Goal: Check status

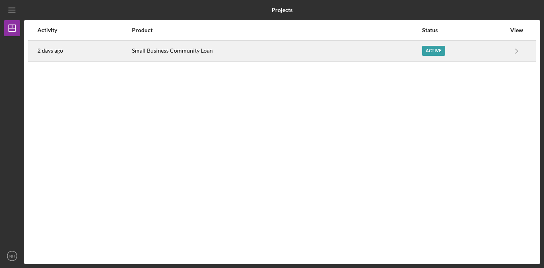
click at [234, 41] on div "Small Business Community Loan" at bounding box center [277, 51] width 290 height 20
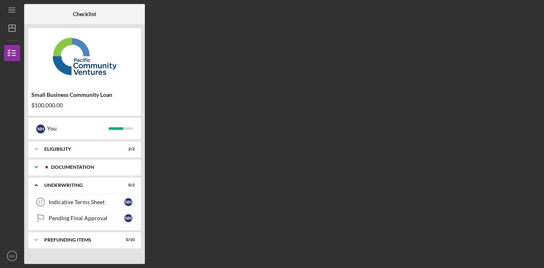
click at [81, 165] on div "Documentation" at bounding box center [91, 167] width 80 height 5
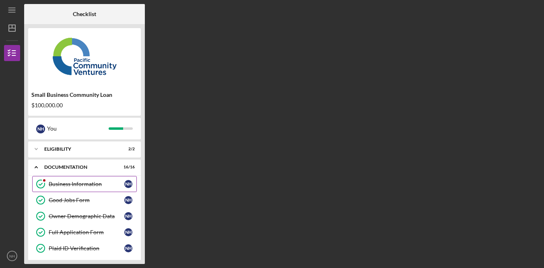
click at [79, 185] on div "Business Information" at bounding box center [87, 184] width 76 height 6
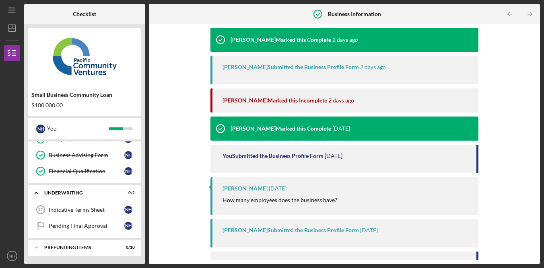
scroll to position [248, 0]
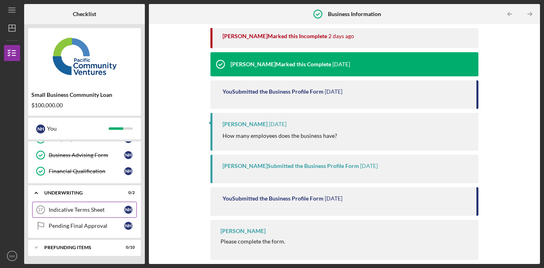
click at [104, 210] on div "Indicative Terms Sheet" at bounding box center [87, 210] width 76 height 6
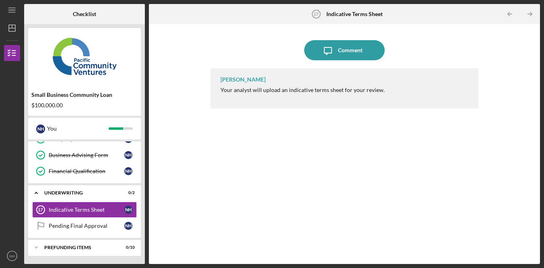
click at [355, 87] on div "Your analyst will upload an indicative terms sheet for your review." at bounding box center [302, 90] width 164 height 6
click at [90, 229] on link "Pending Final Approval Pending Final Approval N H" at bounding box center [84, 226] width 105 height 16
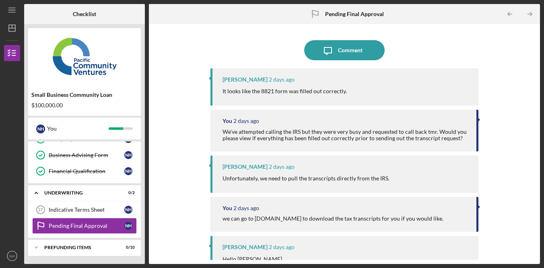
click at [509, 94] on div "Icon/Message Comment [PERSON_NAME] [DATE] It looks like the 8821 form was fille…" at bounding box center [344, 144] width 383 height 232
click at [506, 97] on div "Icon/Message Comment [PERSON_NAME] [DATE] It looks like the 8821 form was fille…" at bounding box center [344, 144] width 383 height 232
click at [511, 81] on div "Icon/Message Comment [PERSON_NAME] [DATE] It looks like the 8821 form was fille…" at bounding box center [344, 144] width 383 height 232
click at [514, 77] on div "Icon/Message Comment [PERSON_NAME] [DATE] It looks like the 8821 form was fille…" at bounding box center [344, 144] width 383 height 232
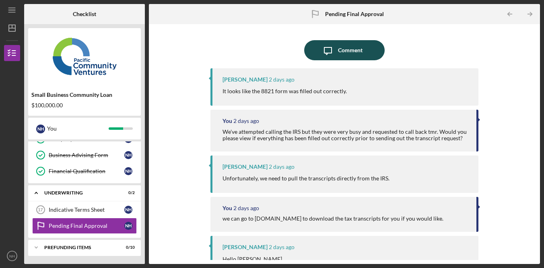
click at [364, 51] on button "Icon/Message Comment" at bounding box center [344, 50] width 80 height 20
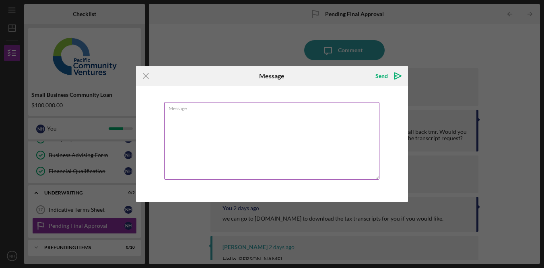
click at [293, 142] on textarea "Message" at bounding box center [271, 141] width 215 height 78
type textarea "q"
click at [146, 75] on icon "Icon/Menu Close" at bounding box center [146, 76] width 20 height 20
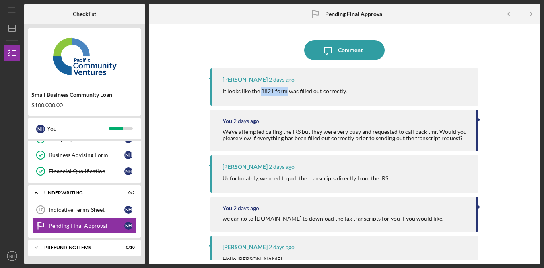
drag, startPoint x: 259, startPoint y: 91, endPoint x: 285, endPoint y: 93, distance: 25.4
click at [285, 93] on p "It looks like the 8821 form was filled out correctly." at bounding box center [284, 91] width 124 height 9
copy p "8821 form"
click at [512, 111] on div "Icon/Message Comment [PERSON_NAME] [DATE] It looks like the 8821 form was fille…" at bounding box center [344, 144] width 383 height 232
click at [504, 56] on div "Icon/Message Comment [PERSON_NAME] [DATE] It looks like the 8821 form was fille…" at bounding box center [344, 144] width 383 height 232
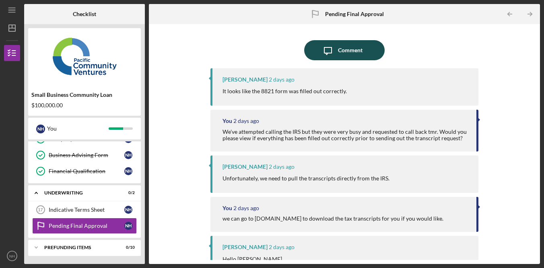
click at [366, 50] on button "Icon/Message Comment" at bounding box center [344, 50] width 80 height 20
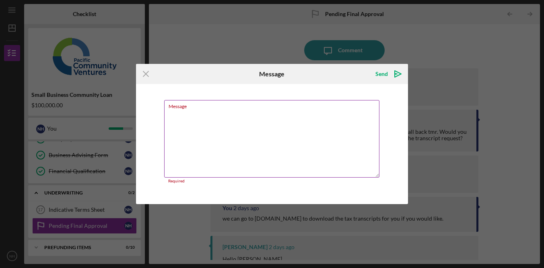
click at [300, 134] on textarea "Message" at bounding box center [271, 139] width 215 height 78
type textarea "q"
type textarea "w"
type textarea "q"
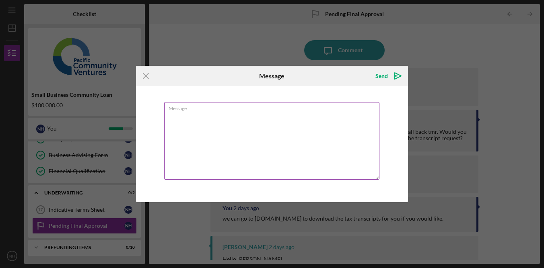
type textarea "q"
type textarea "I"
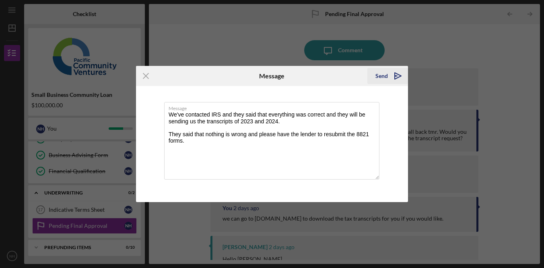
type textarea "We've contacted IRS and they said that everything was correct and they will be …"
click at [384, 76] on div "Send" at bounding box center [381, 76] width 12 height 16
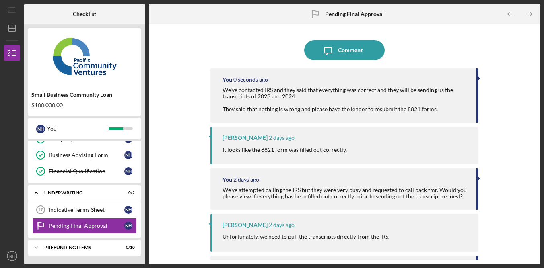
click at [516, 96] on div "Icon/Message Comment You 0 seconds ago We've contacted IRS and they said that e…" at bounding box center [344, 144] width 383 height 232
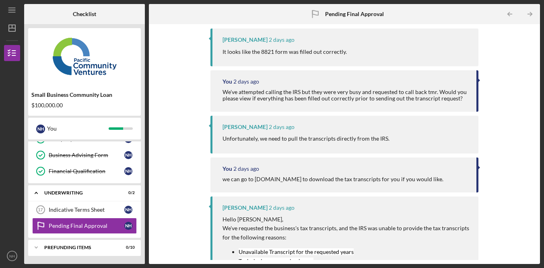
scroll to position [209, 0]
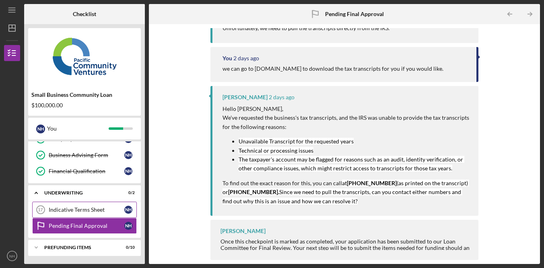
click at [92, 207] on div "Indicative Terms Sheet" at bounding box center [87, 210] width 76 height 6
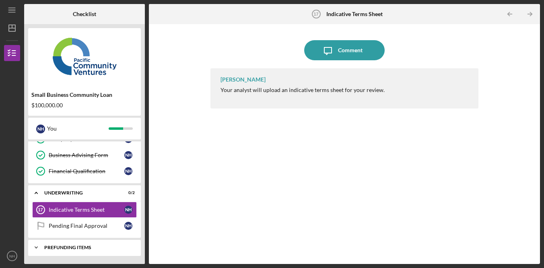
click at [91, 248] on div "Prefunding Items" at bounding box center [87, 247] width 86 height 5
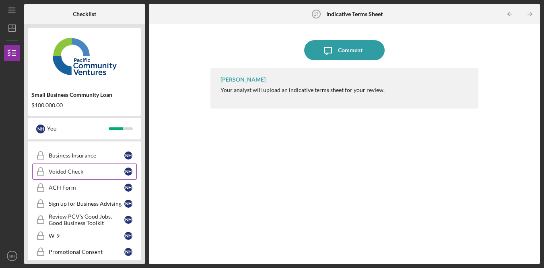
scroll to position [364, 0]
click at [97, 169] on div "Voided Check" at bounding box center [87, 170] width 76 height 6
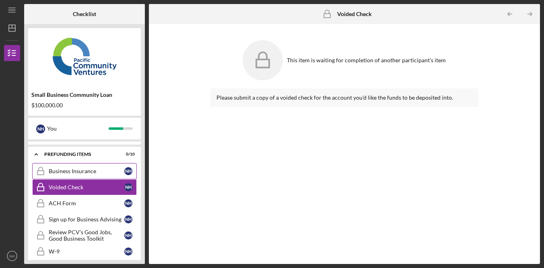
scroll to position [346, 0]
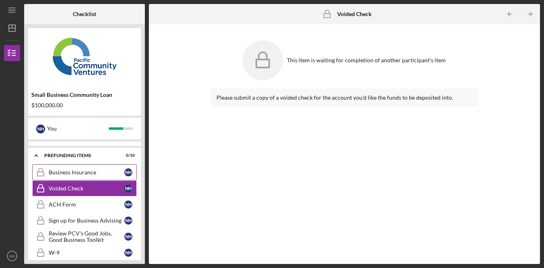
click at [102, 172] on div "Business Insurance" at bounding box center [87, 172] width 76 height 6
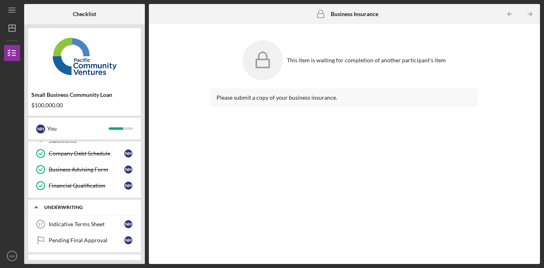
scroll to position [241, 0]
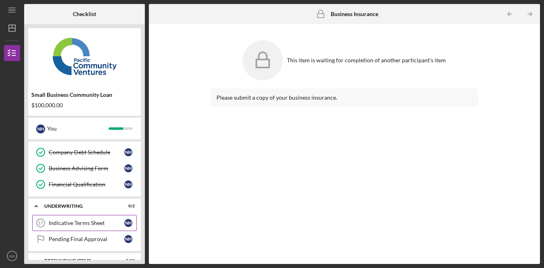
click at [96, 224] on div "Indicative Terms Sheet" at bounding box center [87, 223] width 76 height 6
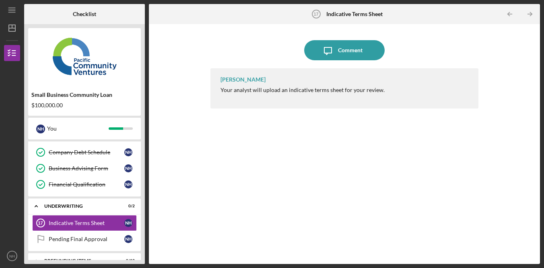
click at [311, 164] on div "[PERSON_NAME] Your analyst will upload an indicative terms sheet for your revie…" at bounding box center [344, 160] width 268 height 184
drag, startPoint x: 73, startPoint y: 241, endPoint x: 78, endPoint y: 239, distance: 6.0
click at [73, 241] on div "Pending Final Approval" at bounding box center [87, 239] width 76 height 6
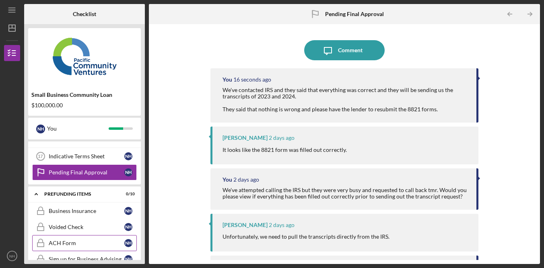
scroll to position [310, 0]
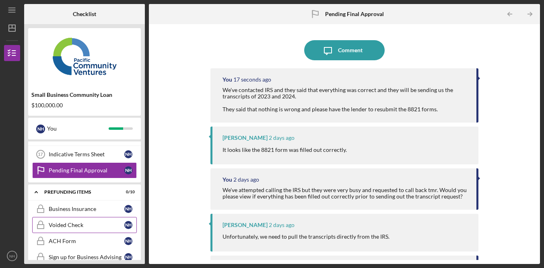
click at [103, 228] on link "Voided Check Voided Check N H" at bounding box center [84, 225] width 105 height 16
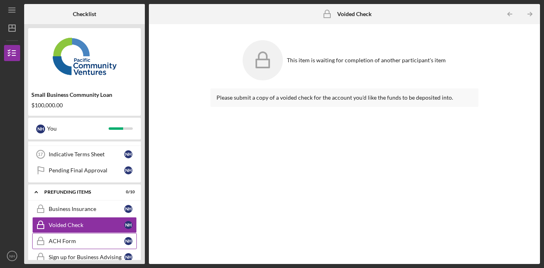
click at [105, 242] on div "ACH Form" at bounding box center [87, 241] width 76 height 6
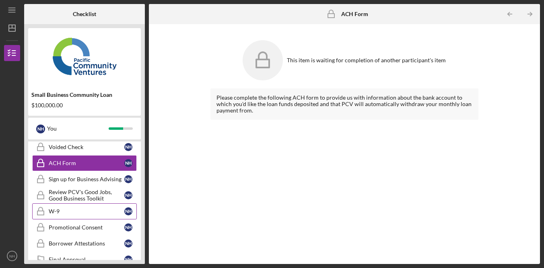
scroll to position [389, 0]
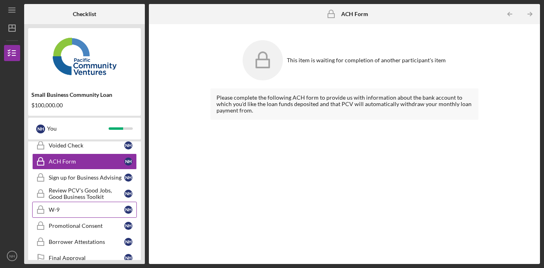
click at [87, 207] on div "W-9" at bounding box center [87, 210] width 76 height 6
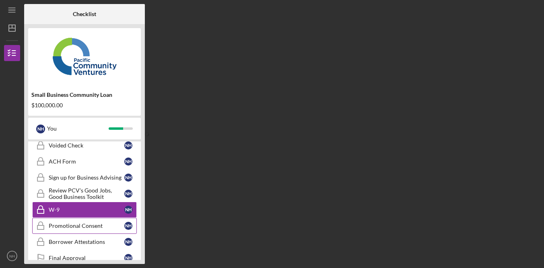
click at [85, 228] on div "Promotional Consent" at bounding box center [87, 226] width 76 height 6
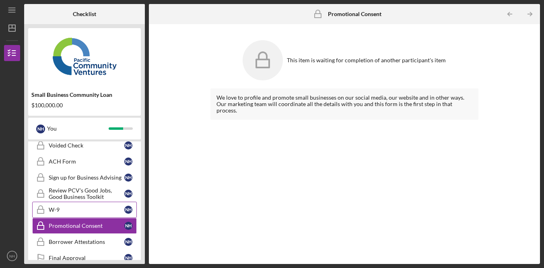
click at [91, 215] on link "W-9 W-9 N H" at bounding box center [84, 210] width 105 height 16
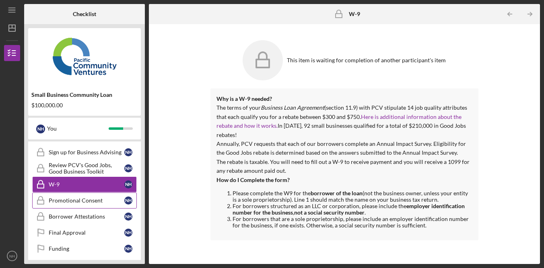
scroll to position [419, 0]
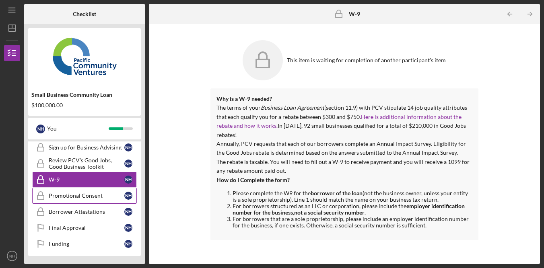
click at [101, 205] on link "Borrower Attestations Borrower Attestations N H" at bounding box center [84, 212] width 105 height 16
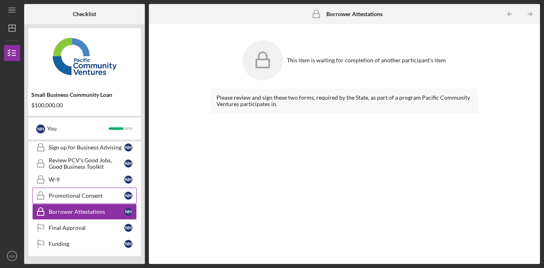
click at [101, 198] on div "Promotional Consent" at bounding box center [87, 196] width 76 height 6
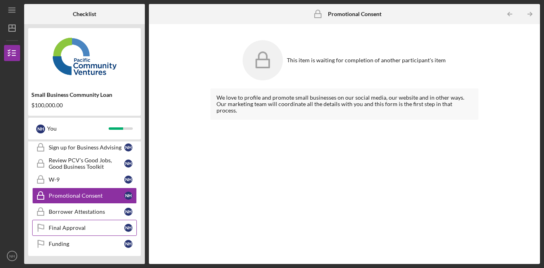
click at [94, 227] on div "Final Approval" at bounding box center [87, 228] width 76 height 6
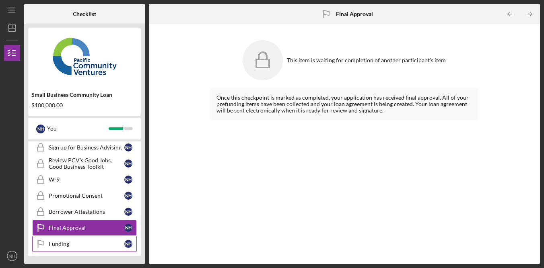
click at [96, 247] on div "Funding" at bounding box center [87, 244] width 76 height 6
